Goal: Complete application form

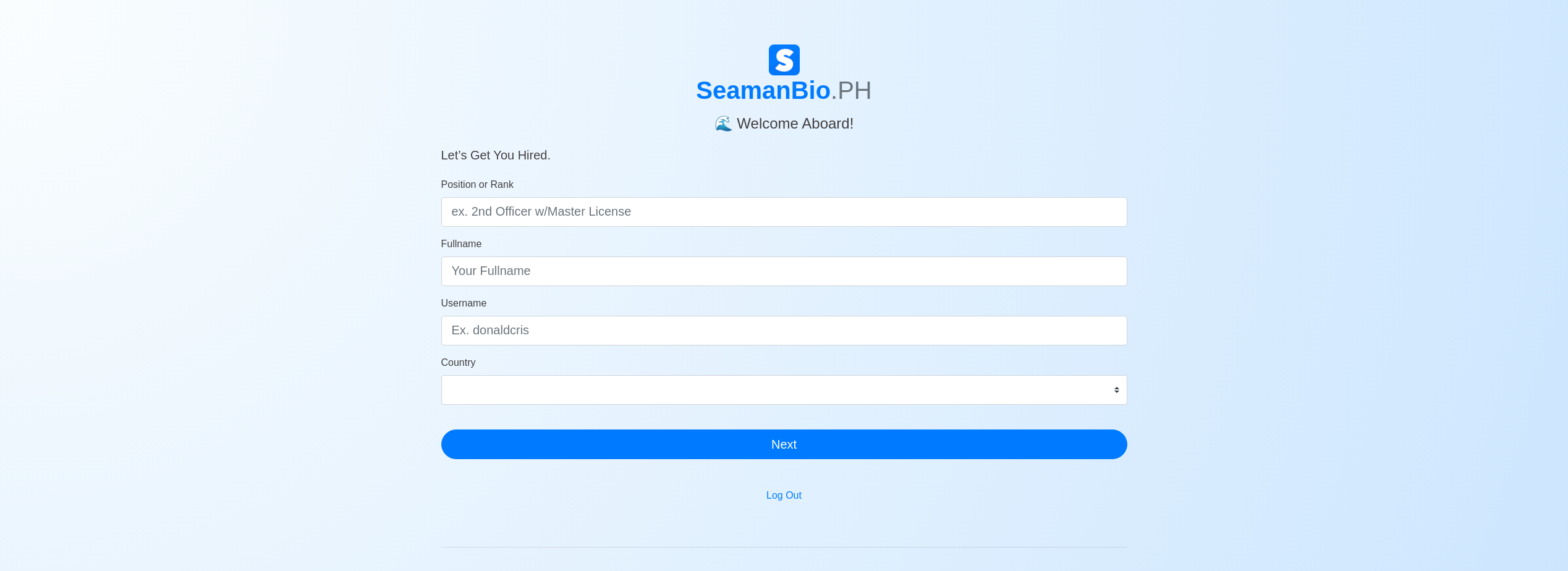
click at [1040, 117] on h4 "🌊 Welcome Aboard!" at bounding box center [784, 119] width 686 height 27
click at [783, 501] on button "Log Out" at bounding box center [784, 495] width 51 height 23
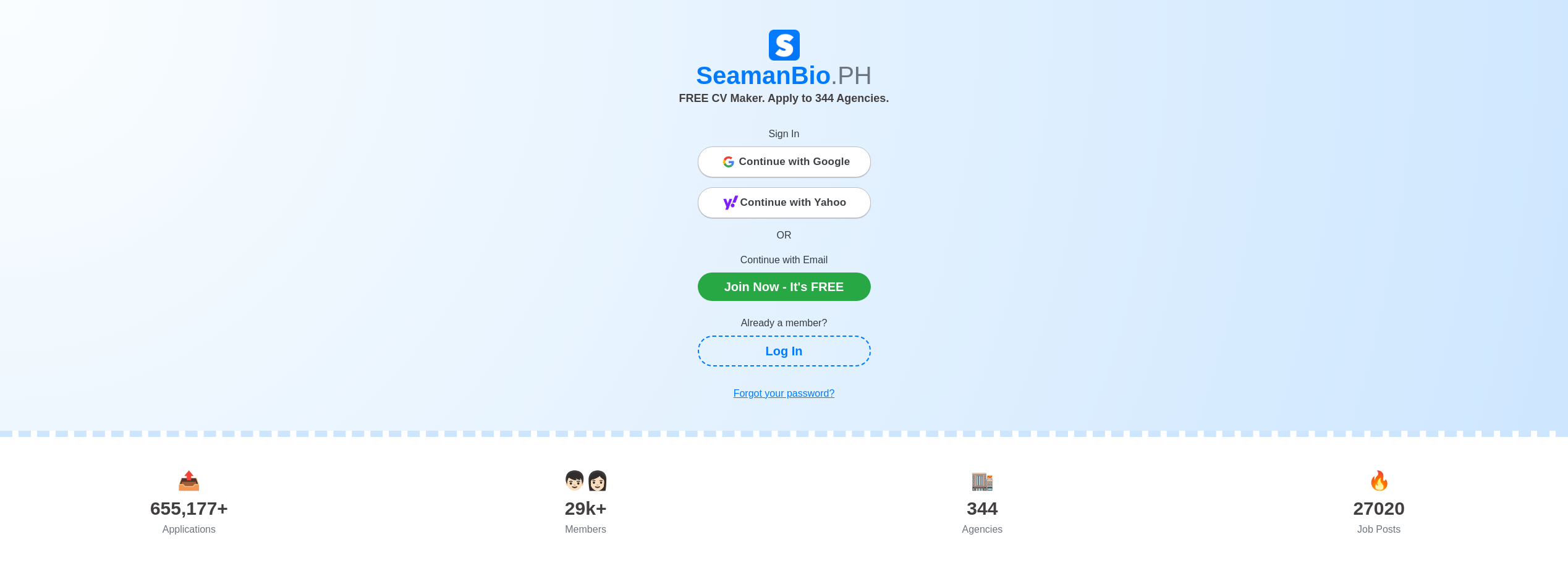
click at [843, 166] on span "Continue with Google" at bounding box center [795, 162] width 111 height 25
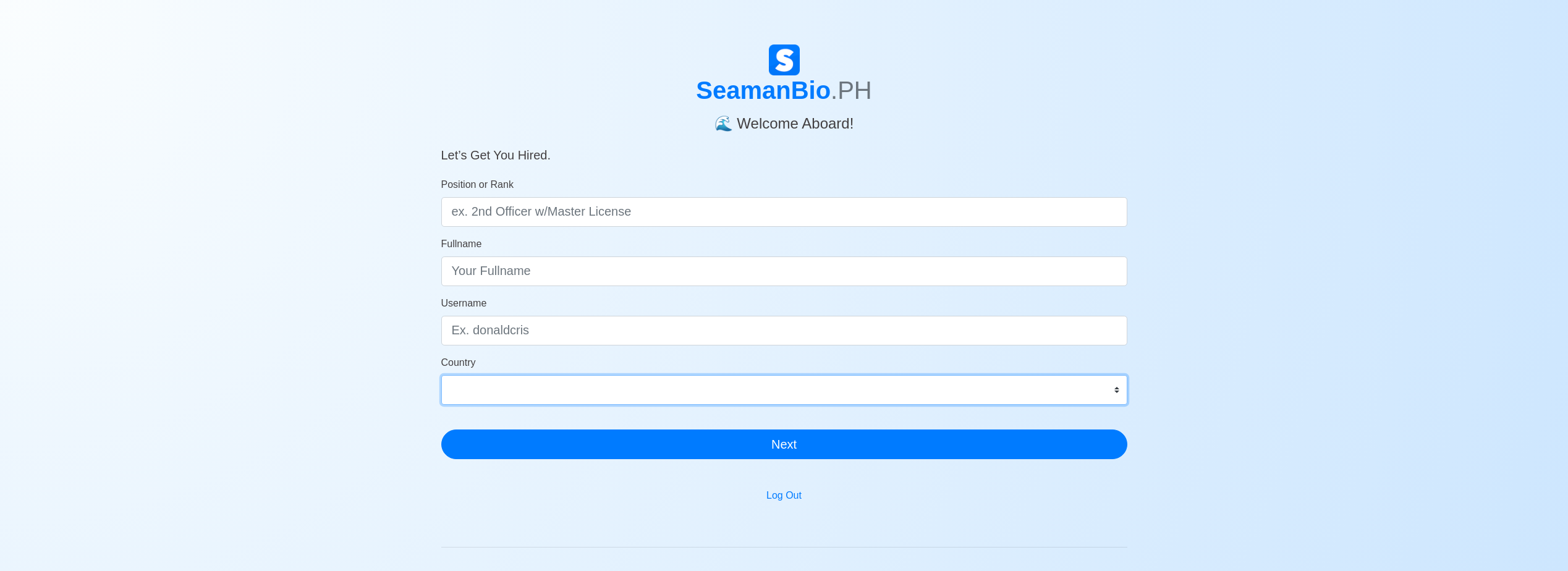
click at [1119, 392] on select "[GEOGRAPHIC_DATA] [GEOGRAPHIC_DATA] [GEOGRAPHIC_DATA] [GEOGRAPHIC_DATA] [US_STA…" at bounding box center [784, 389] width 686 height 29
select select "PH"
click at [441, 375] on select "[GEOGRAPHIC_DATA] [GEOGRAPHIC_DATA] [GEOGRAPHIC_DATA] [GEOGRAPHIC_DATA] [US_STA…" at bounding box center [784, 389] width 686 height 29
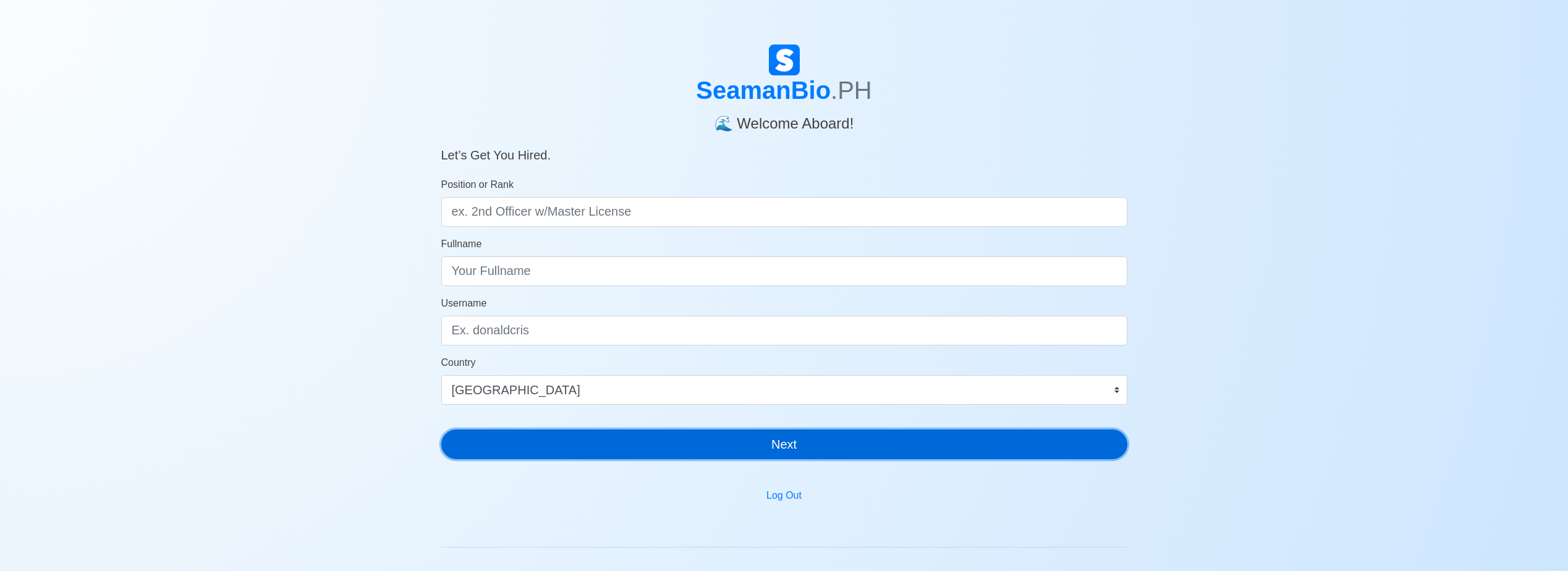
click at [787, 450] on button "Next" at bounding box center [784, 444] width 686 height 29
